Goal: Task Accomplishment & Management: Complete application form

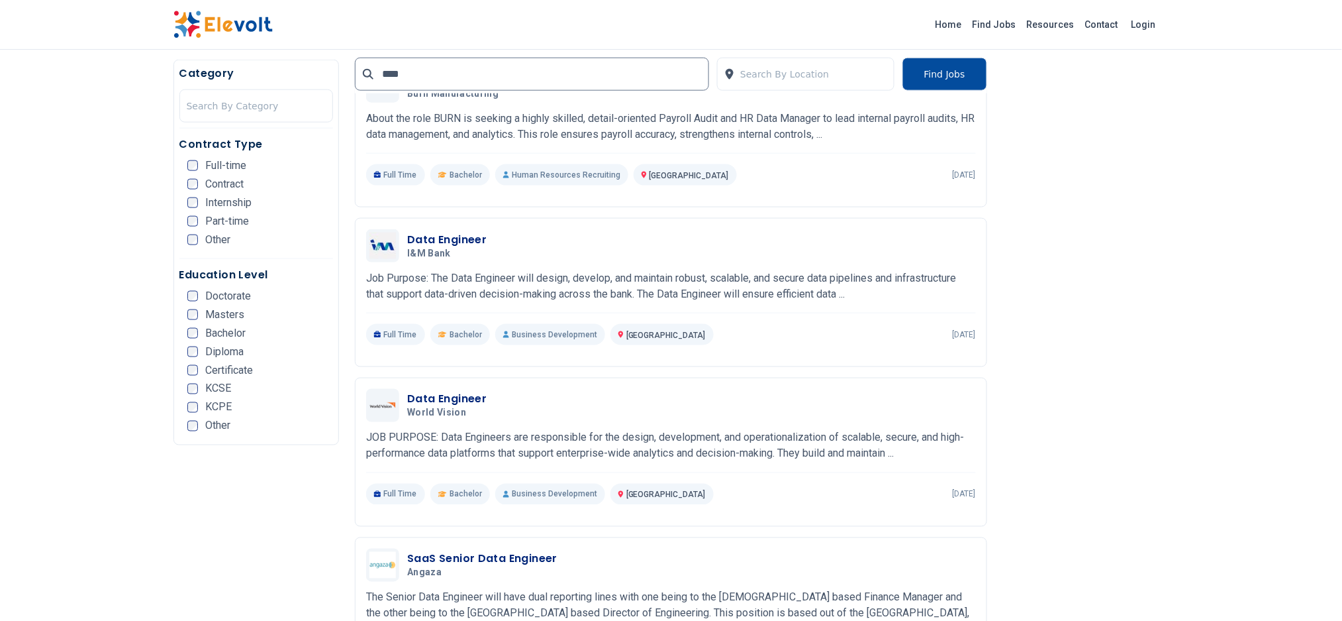
scroll to position [617, 0]
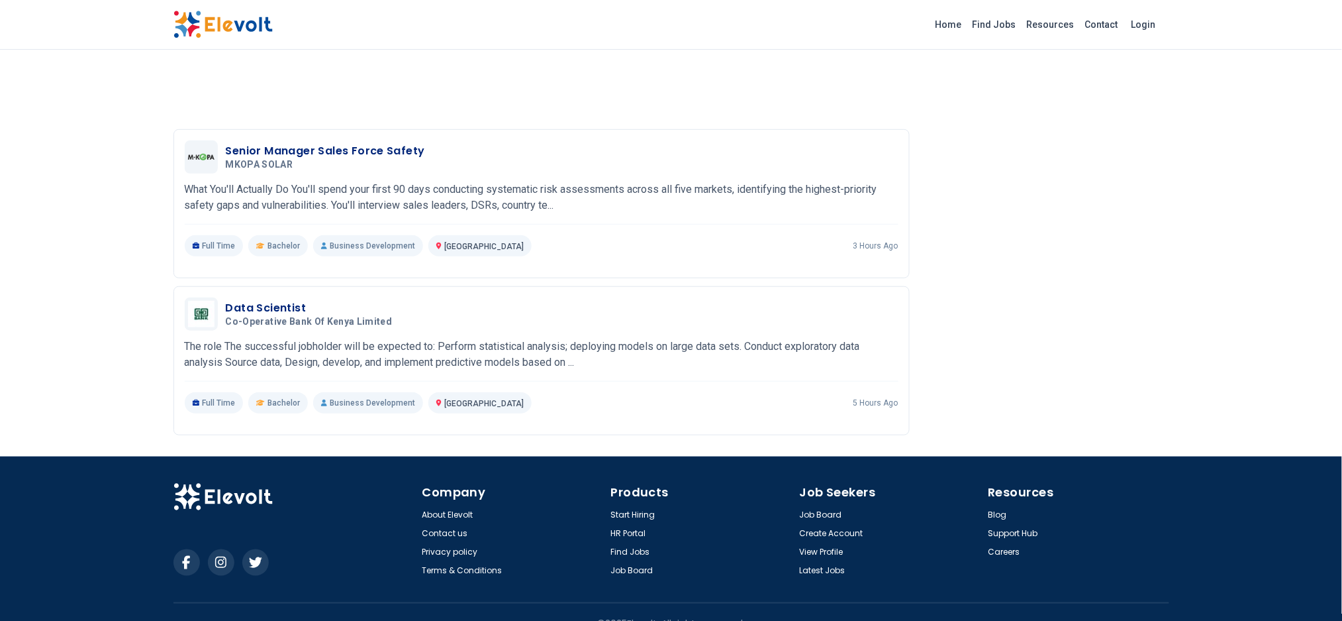
scroll to position [2102, 0]
